Goal: Check status: Check status

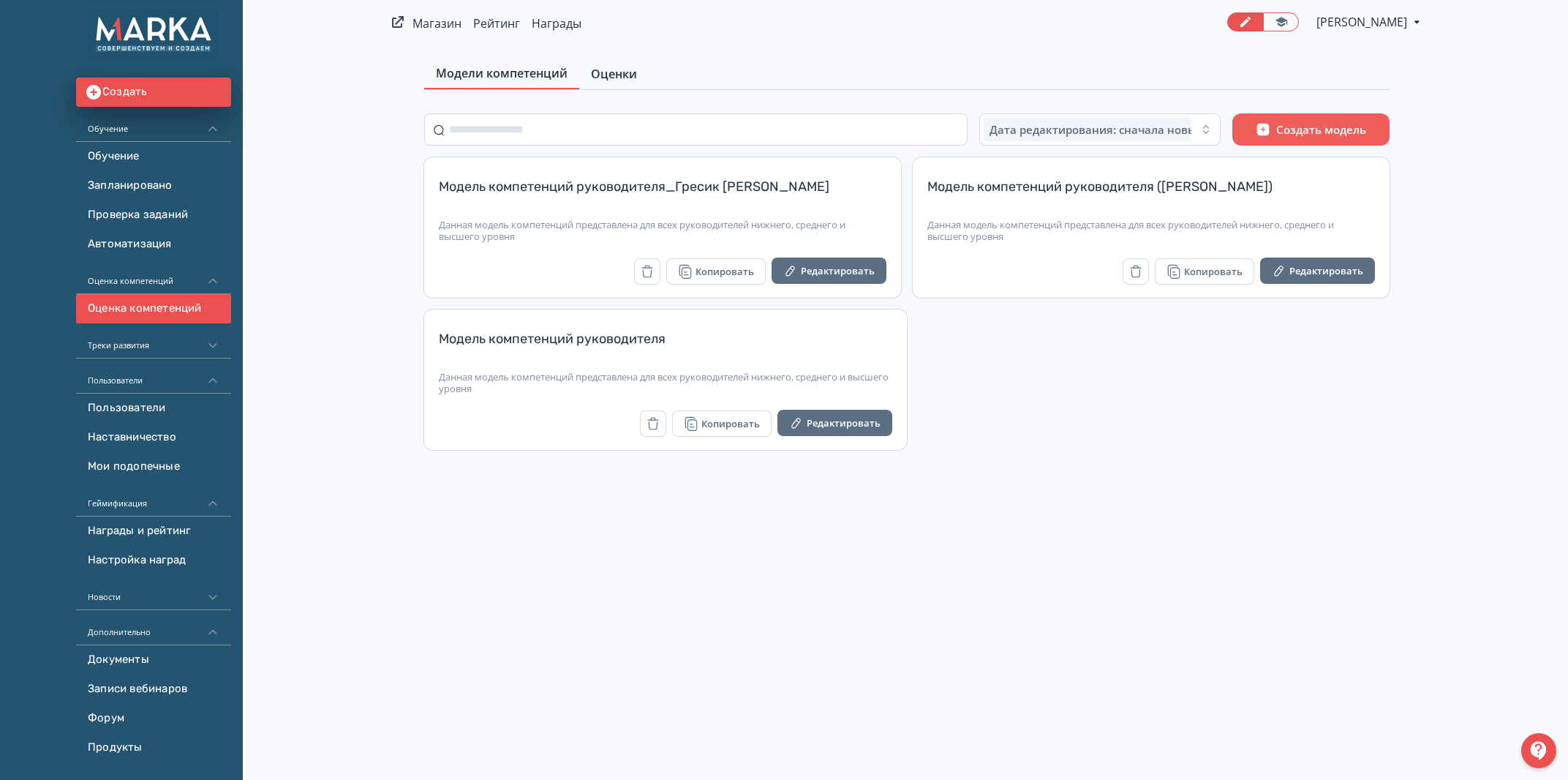
click at [597, 82] on link "Оценки" at bounding box center [614, 74] width 69 height 29
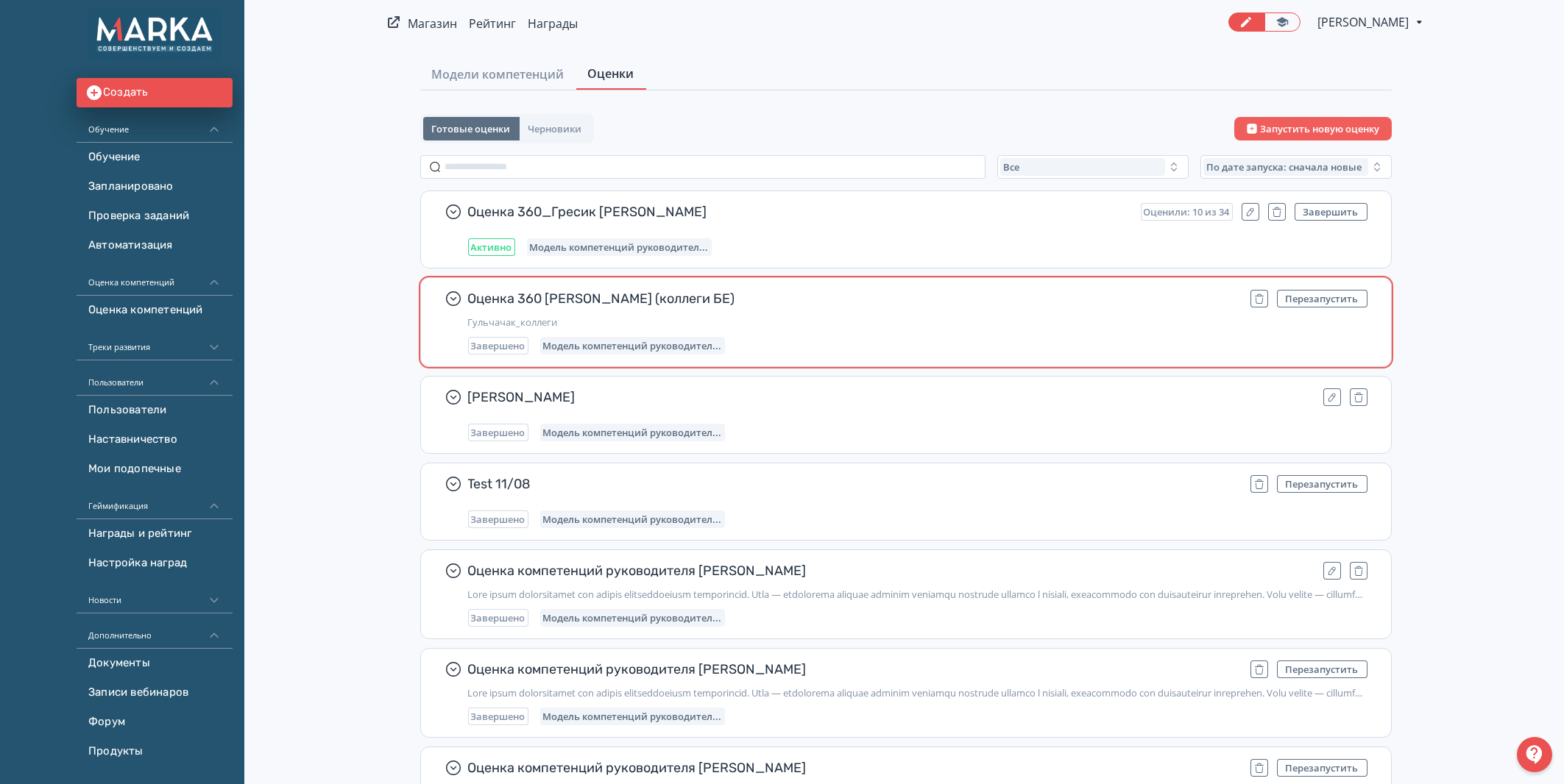
click at [748, 288] on div "Оценка 360 [PERSON_NAME] (коллеги БЕ) Перезапустить Гульчачак_коллеги Завершено…" at bounding box center [905, 322] width 970 height 88
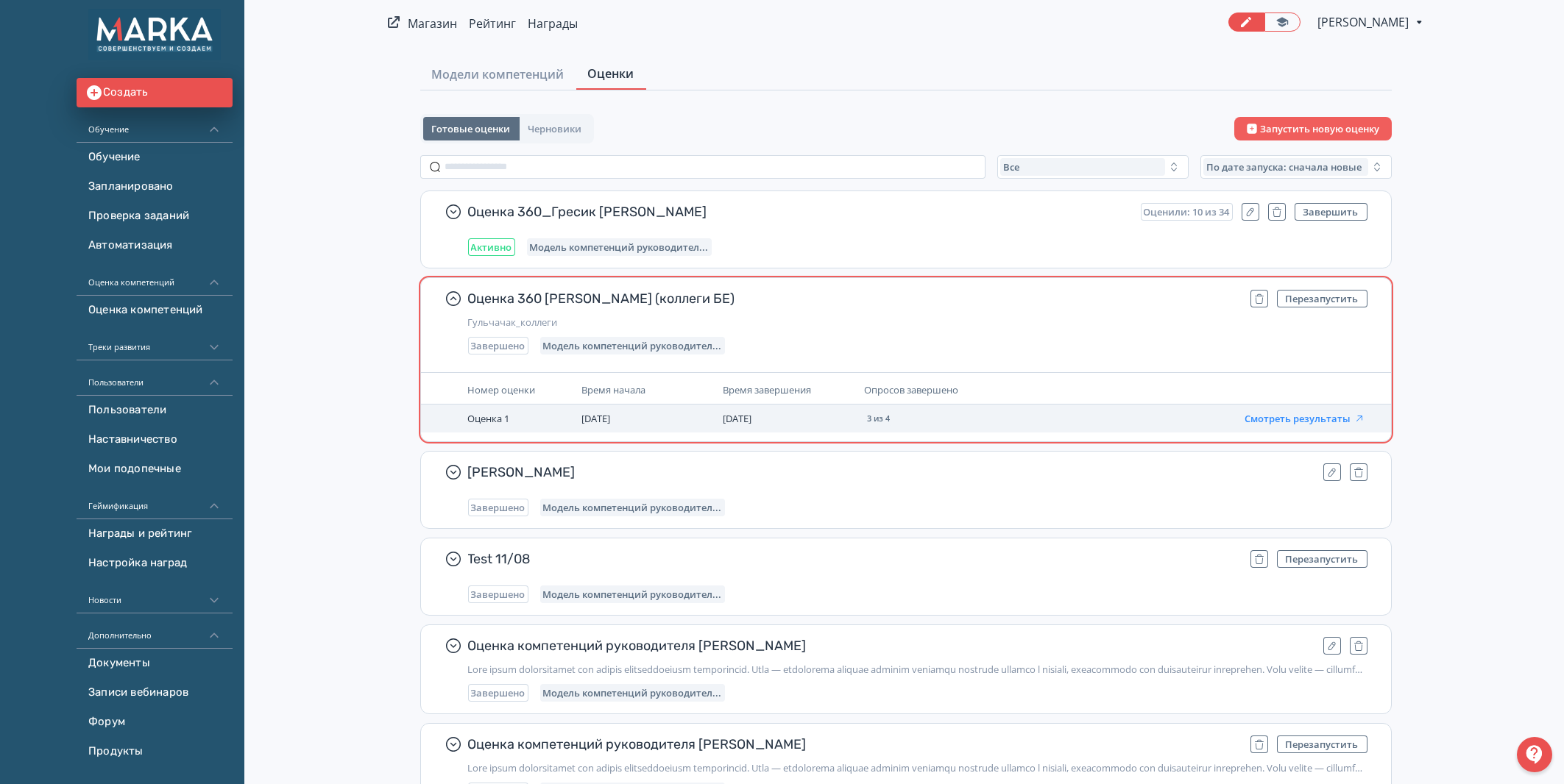
click at [1270, 415] on button "Смотреть результаты" at bounding box center [1304, 418] width 120 height 12
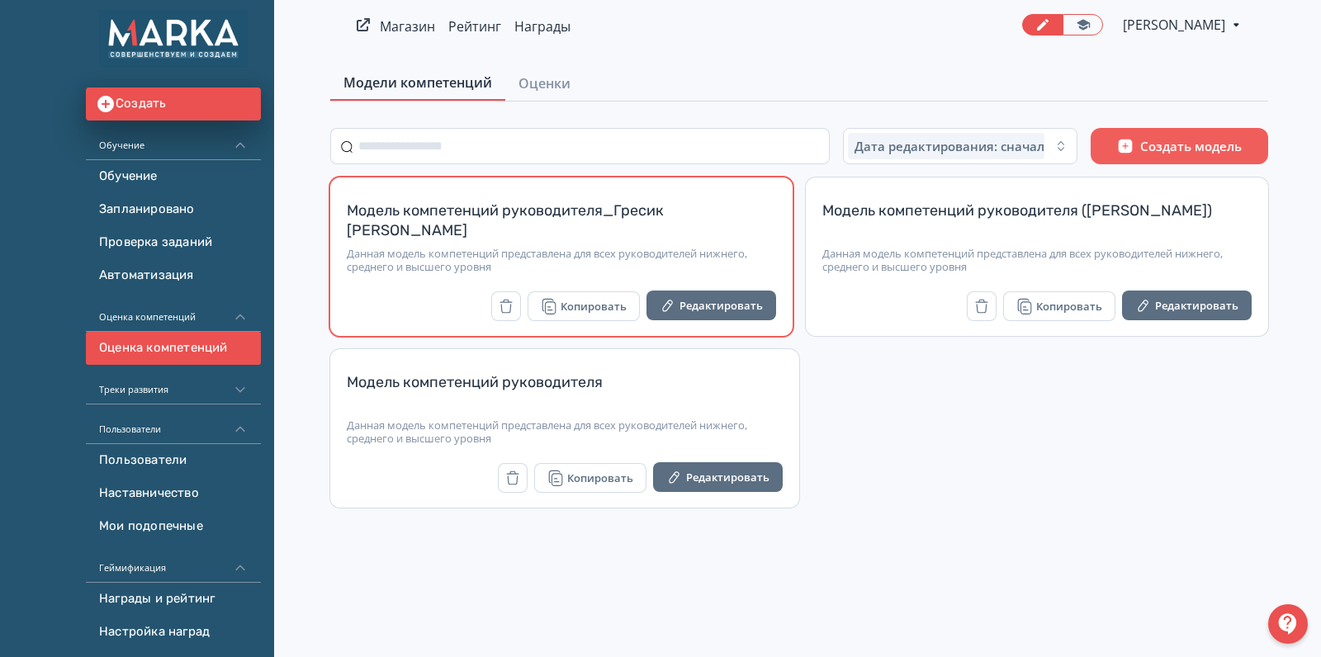
click at [746, 246] on div "Модель компетенций руководителя_Гресик [PERSON_NAME] модель компетенций предста…" at bounding box center [561, 241] width 429 height 80
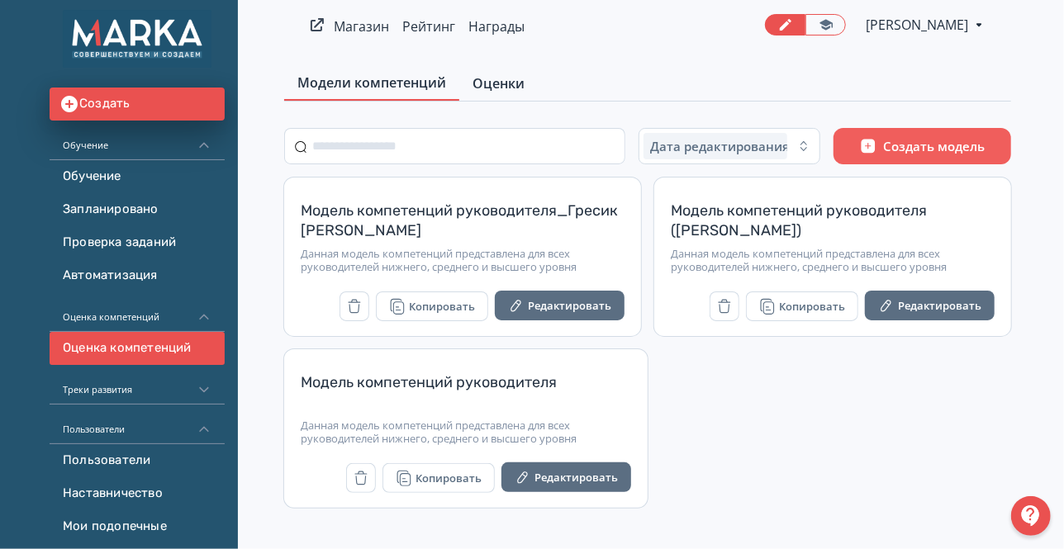
click at [514, 94] on link "Оценки" at bounding box center [498, 83] width 78 height 33
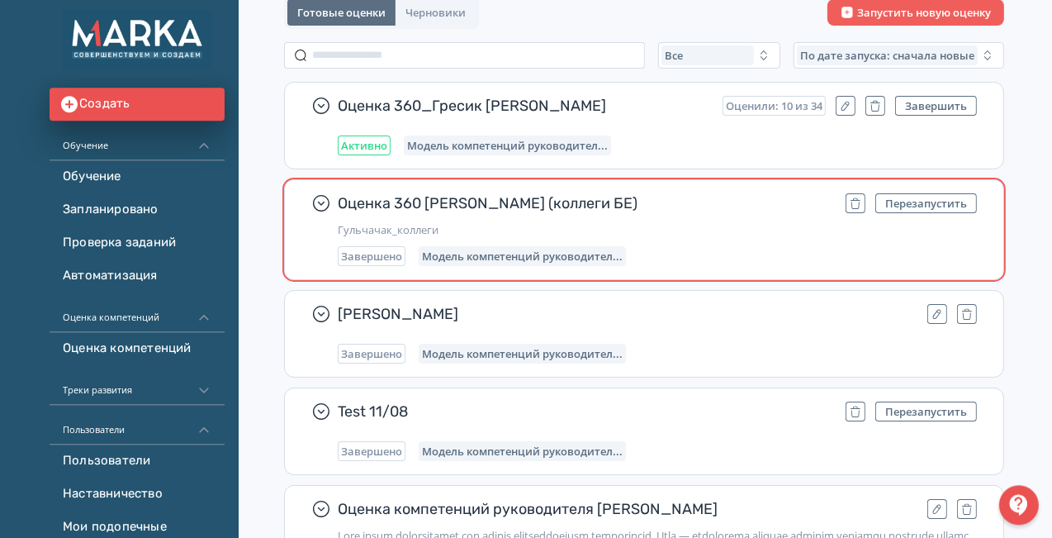
scroll to position [173, 0]
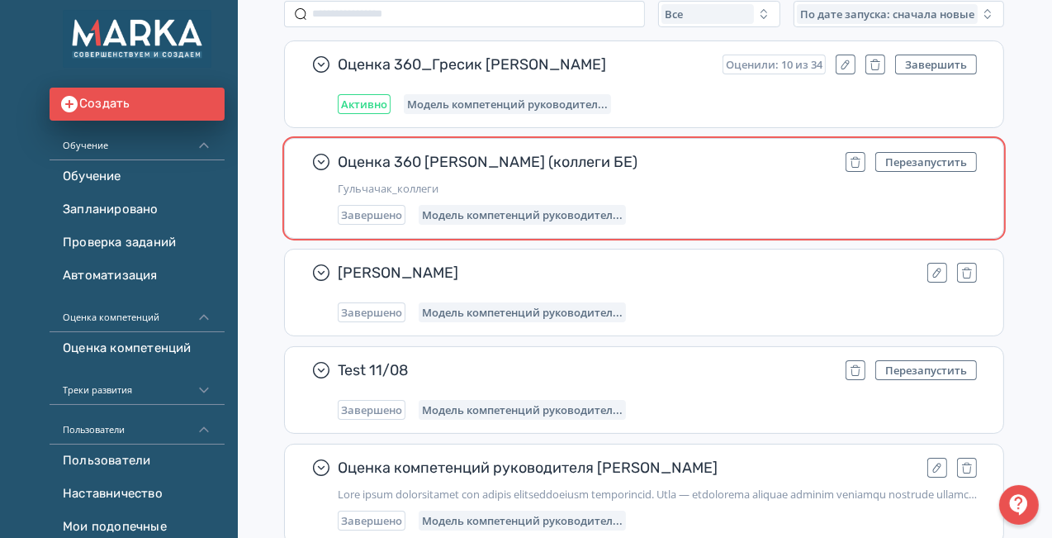
click at [822, 209] on div "Завершено Модель компетенций руководител..." at bounding box center [657, 215] width 639 height 20
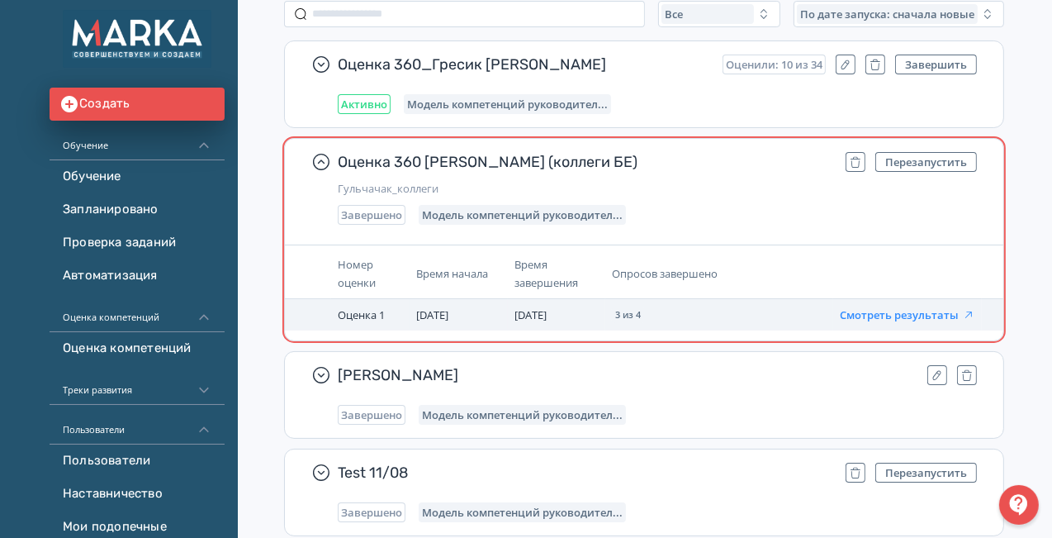
click at [924, 313] on button "Смотреть результаты" at bounding box center [907, 314] width 135 height 13
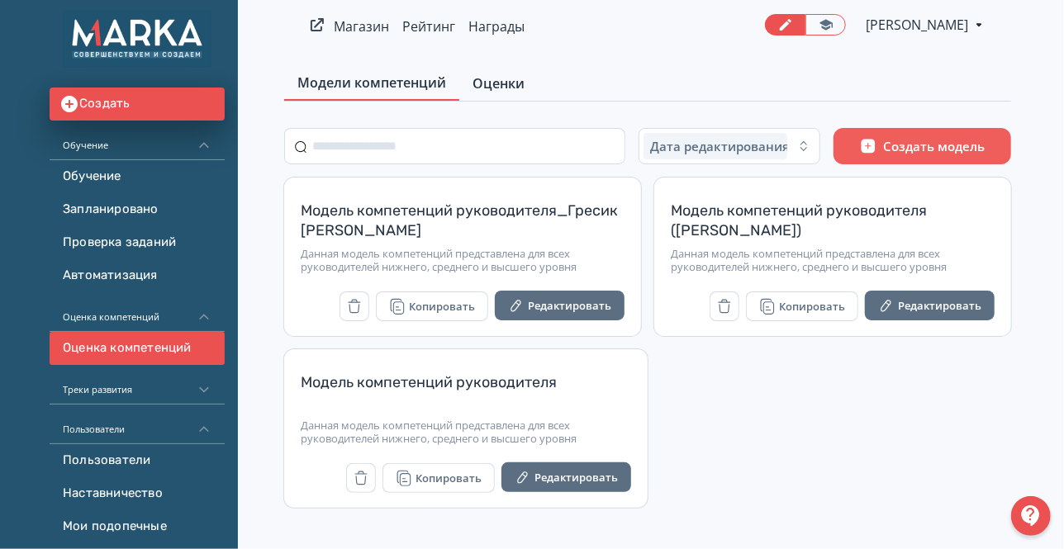
click at [513, 86] on span "Оценки" at bounding box center [498, 83] width 52 height 20
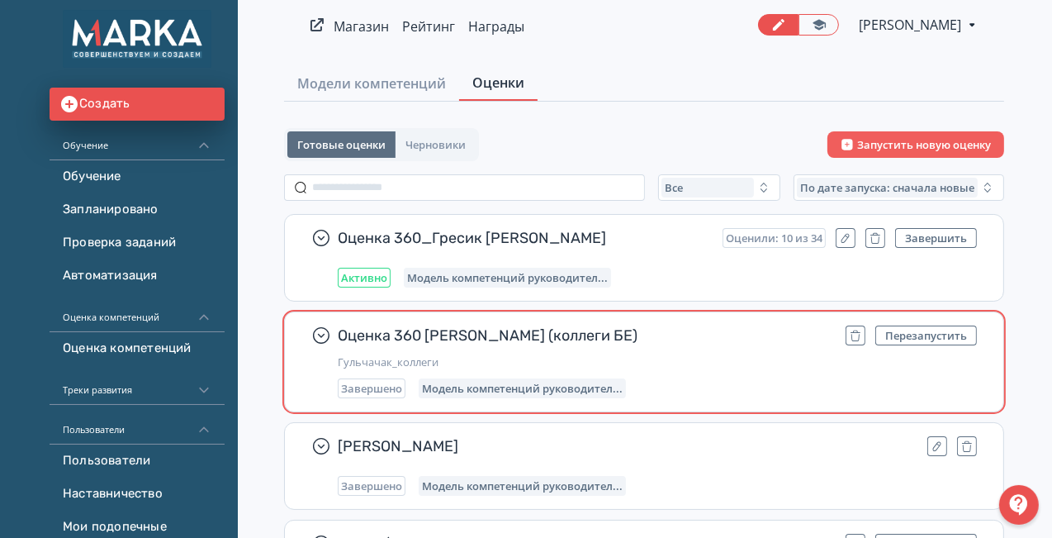
scroll to position [87, 0]
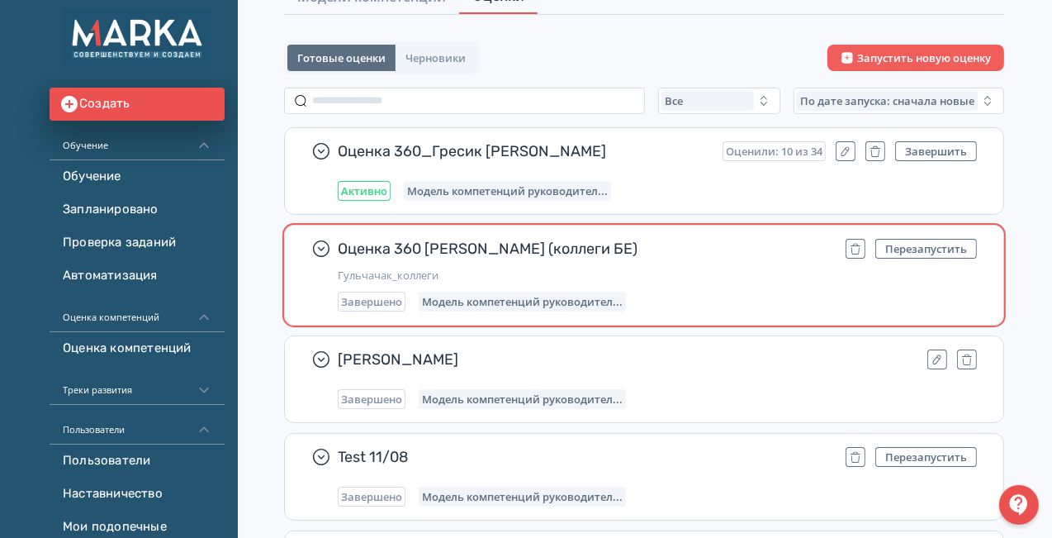
click at [769, 287] on div "Оценка 360 [PERSON_NAME] (коллеги БЕ) Перезапустить Гульчачак_коллеги Завершено…" at bounding box center [657, 275] width 639 height 73
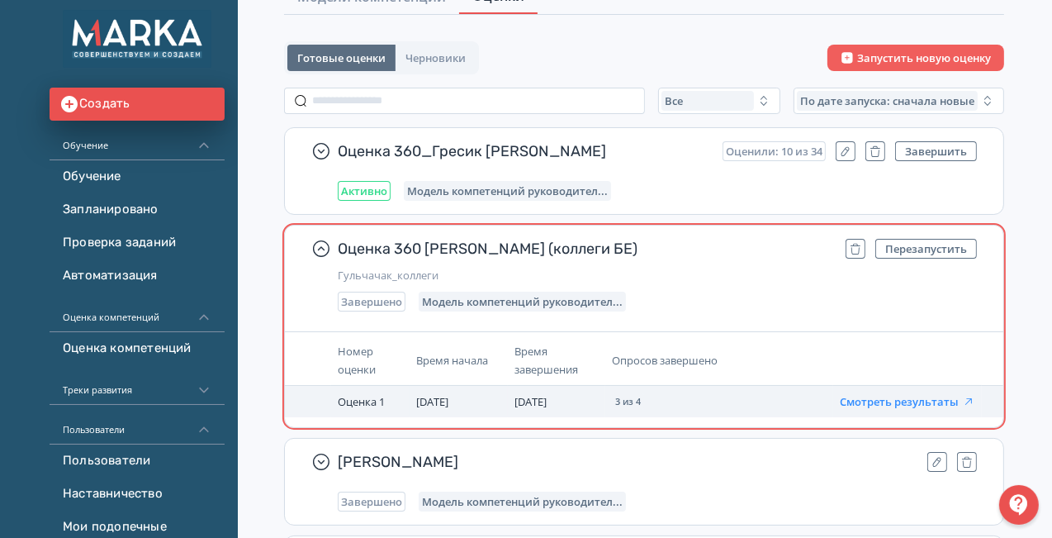
click at [960, 395] on button "Смотреть результаты" at bounding box center [907, 401] width 135 height 13
